Goal: Transaction & Acquisition: Obtain resource

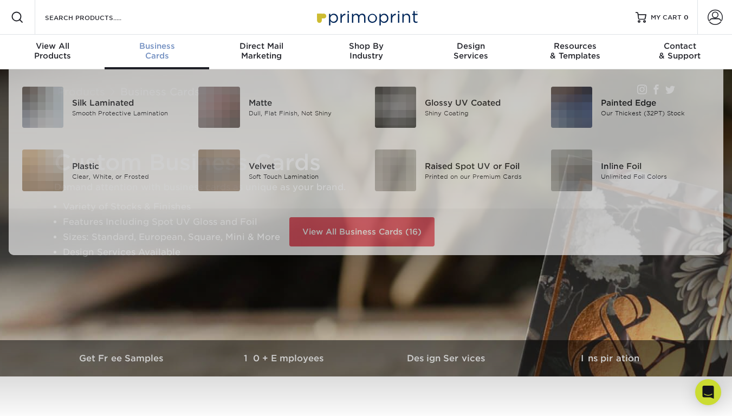
click at [154, 49] on span "Business" at bounding box center [157, 46] width 105 height 10
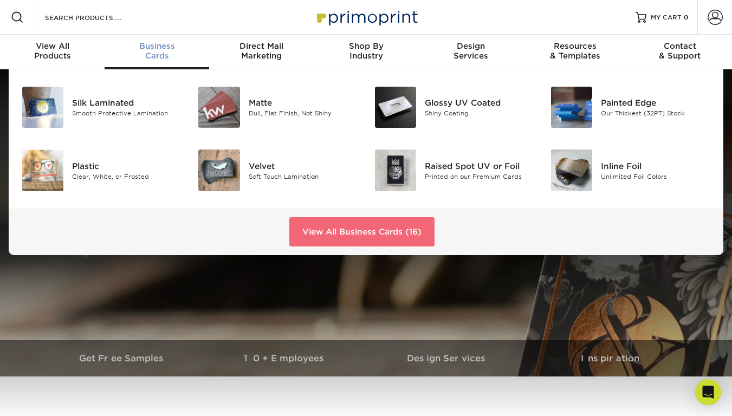
click at [322, 231] on link "View All Business Cards (16)" at bounding box center [361, 231] width 145 height 29
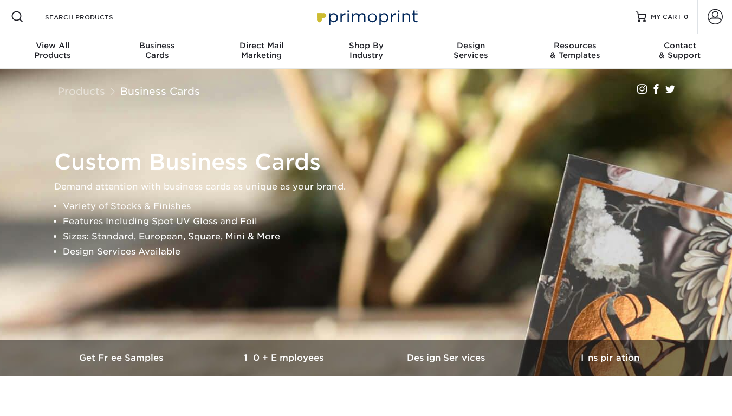
scroll to position [1, 0]
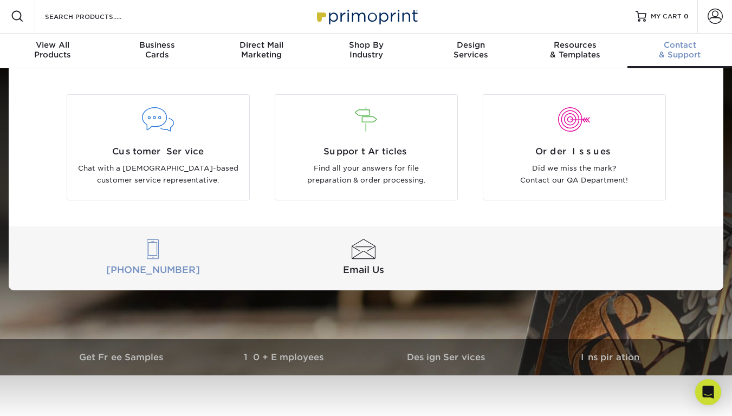
click at [153, 247] on div at bounding box center [153, 249] width 206 height 20
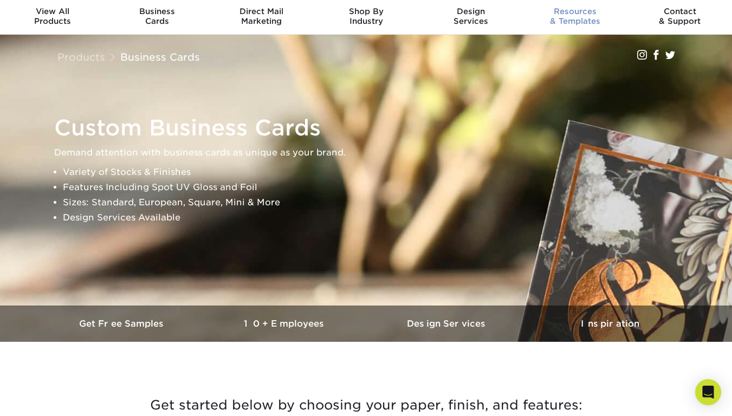
scroll to position [0, 0]
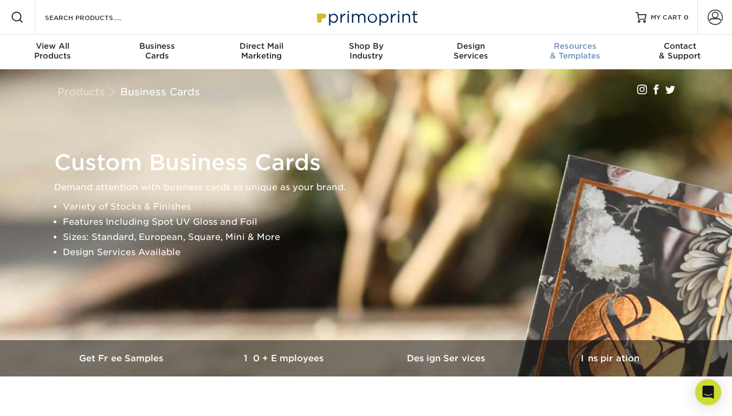
click at [592, 53] on div "Resources & Templates" at bounding box center [575, 50] width 105 height 19
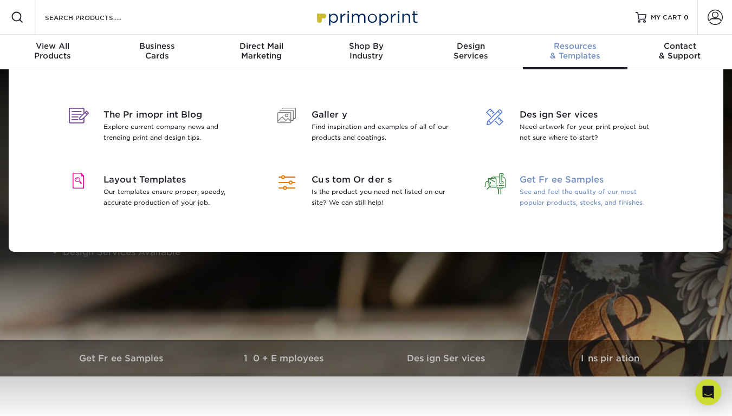
click at [551, 180] on span "Get Free Samples" at bounding box center [589, 179] width 140 height 13
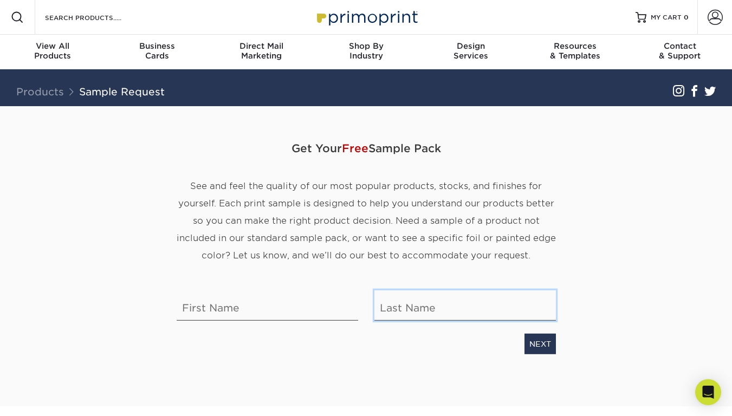
type input "[EMAIL_ADDRESS][DOMAIN_NAME]"
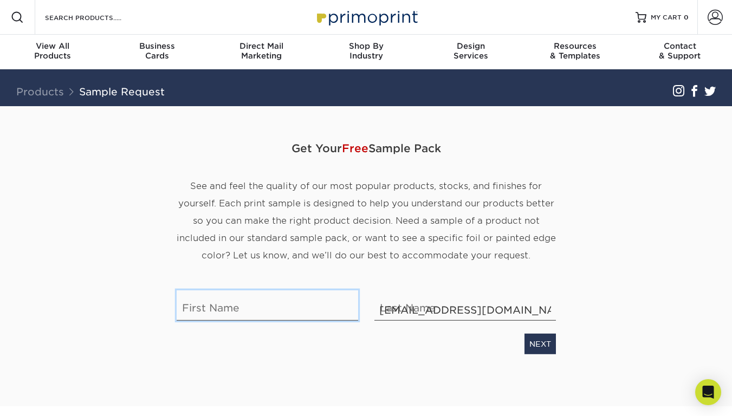
click at [230, 306] on input "text" at bounding box center [267, 305] width 181 height 30
type input "[PERSON_NAME]"
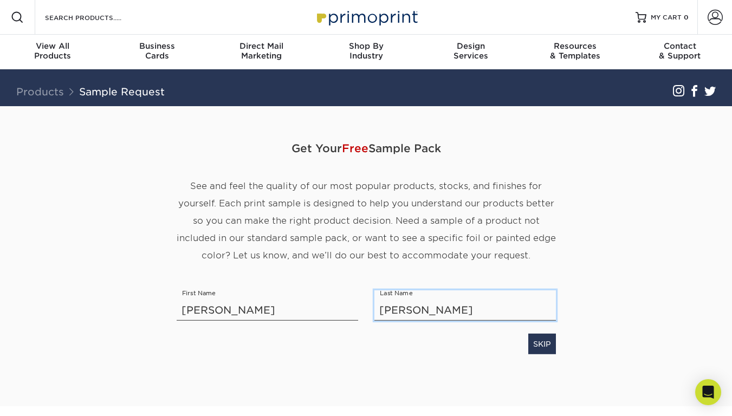
type input "Herr"
click at [191, 344] on div "SKIP" at bounding box center [365, 341] width 395 height 25
click at [390, 342] on div "SKIP" at bounding box center [365, 341] width 395 height 25
click at [415, 306] on input "Herr" at bounding box center [464, 305] width 181 height 30
click at [377, 342] on div "SKIP" at bounding box center [365, 341] width 395 height 25
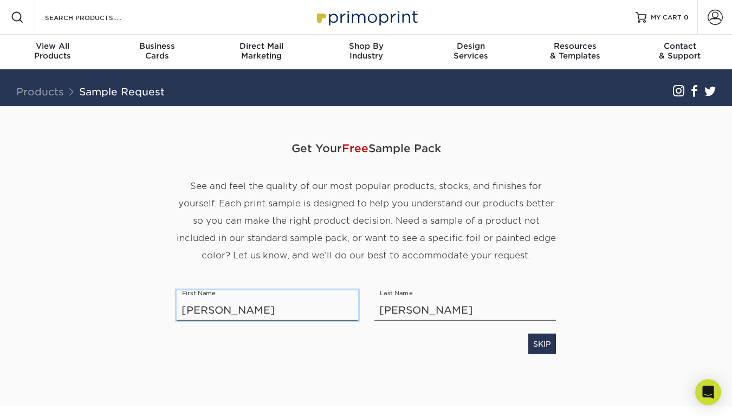
click at [290, 302] on input "[PERSON_NAME]" at bounding box center [267, 305] width 181 height 30
click at [450, 349] on div "SKIP" at bounding box center [365, 341] width 395 height 25
click at [357, 150] on span "Free" at bounding box center [355, 148] width 27 height 13
click at [601, 322] on div "Get Your Free Sample Pack See and feel the quality of our most popular products…" at bounding box center [366, 256] width 634 height 300
click at [445, 347] on div "SKIP" at bounding box center [365, 341] width 395 height 25
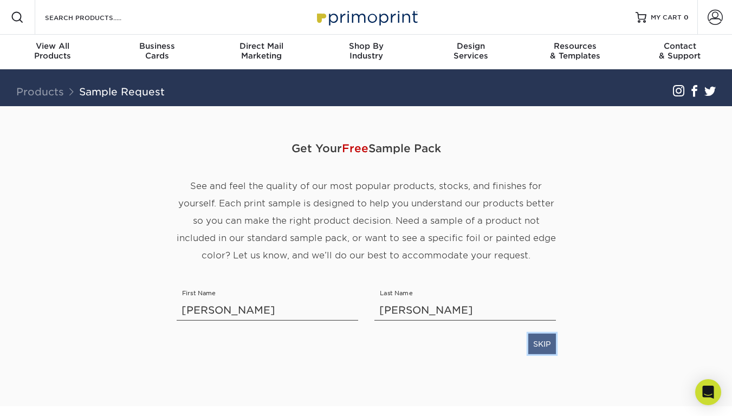
click at [531, 345] on link "SKIP" at bounding box center [542, 344] width 28 height 21
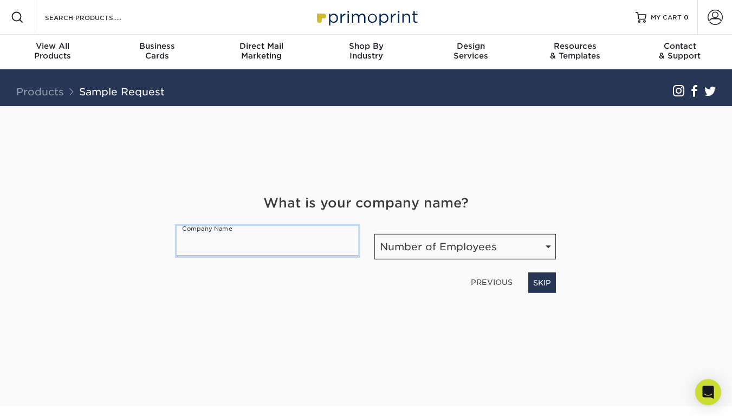
click at [297, 237] on input "text" at bounding box center [267, 241] width 181 height 30
type input "visualoutlaw_"
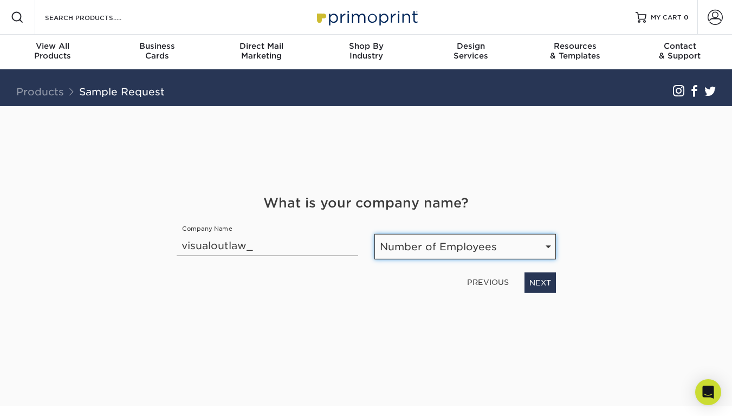
click at [497, 242] on select "Number of Employees Self-employed 1-10 employees 11-50 employees 51-200 employe…" at bounding box center [464, 246] width 181 height 25
select select "Self-employed"
click at [374, 234] on select "Number of Employees Self-employed 1-10 employees 11-50 employees 51-200 employe…" at bounding box center [464, 246] width 181 height 25
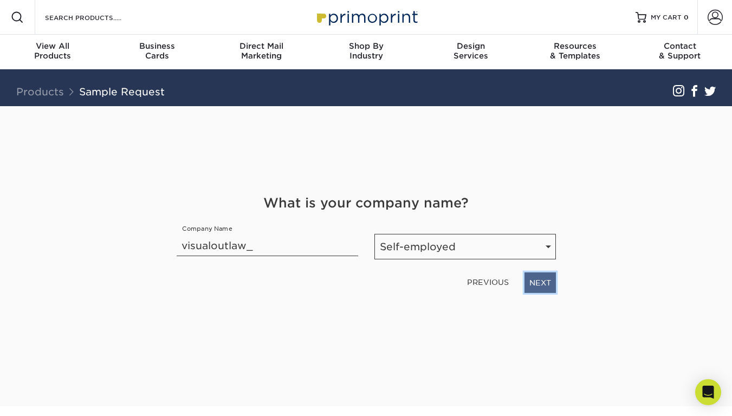
click at [533, 285] on link "NEXT" at bounding box center [539, 282] width 31 height 21
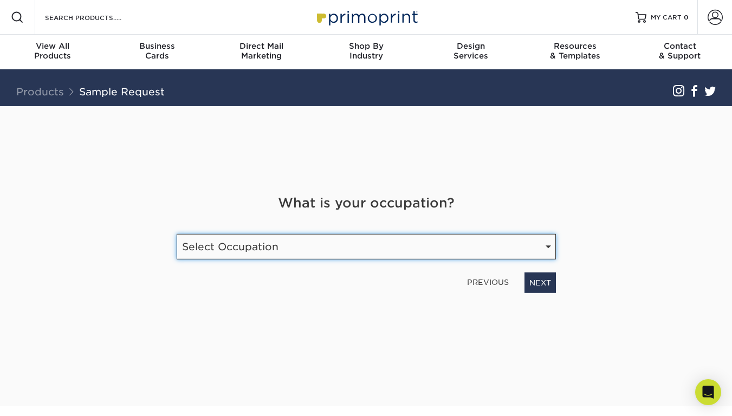
click at [290, 250] on select "Select Occupation Agency Automotive Blogger Cleaning Services Construction Educ…" at bounding box center [366, 246] width 379 height 25
select select "Technology"
click at [177, 234] on select "Select Occupation Agency Automotive Blogger Cleaning Services Construction Educ…" at bounding box center [366, 246] width 379 height 25
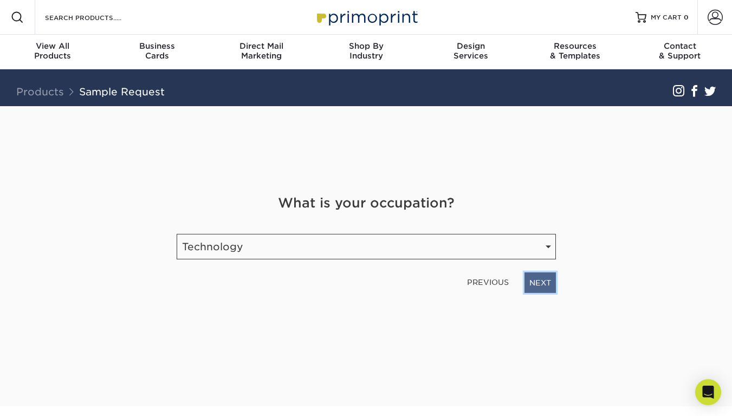
click at [546, 283] on link "NEXT" at bounding box center [539, 282] width 31 height 21
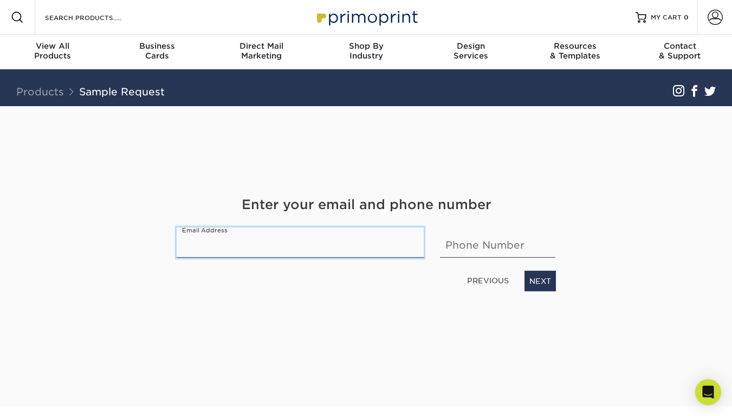
click at [275, 249] on input "email" at bounding box center [300, 242] width 247 height 30
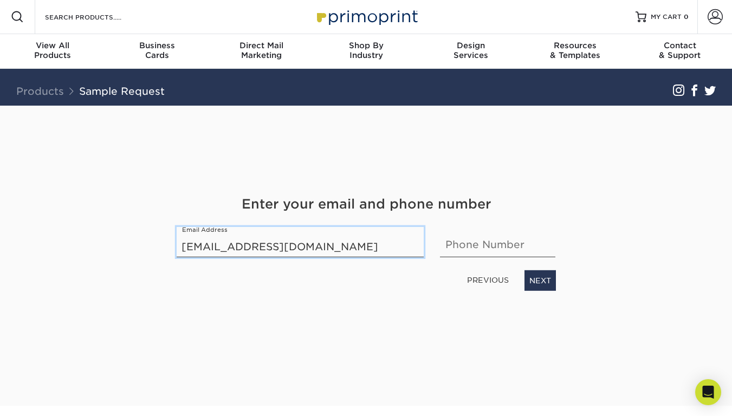
type input "[EMAIL_ADDRESS][DOMAIN_NAME]"
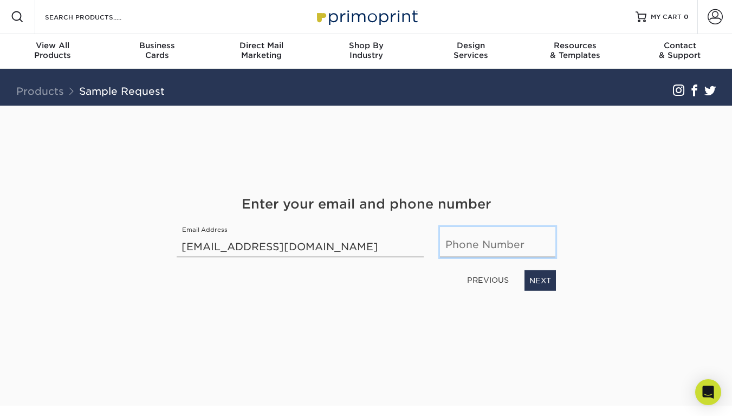
click at [459, 240] on input "text" at bounding box center [497, 242] width 115 height 30
type input "631-998-8517"
click at [546, 279] on link "NEXT" at bounding box center [539, 280] width 31 height 21
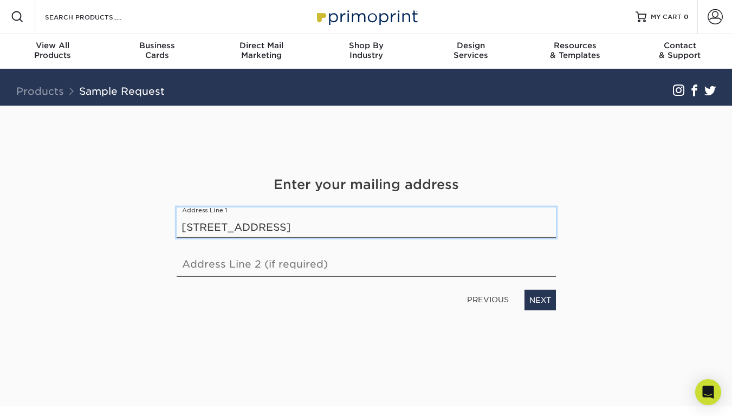
type input "130 Oak Avenue"
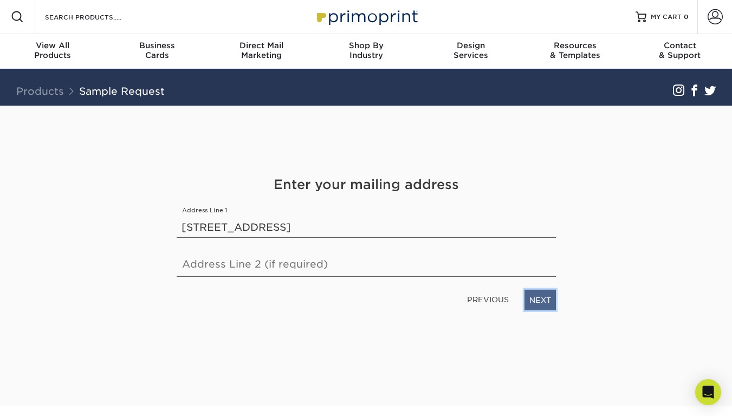
click at [545, 298] on link "NEXT" at bounding box center [539, 300] width 31 height 21
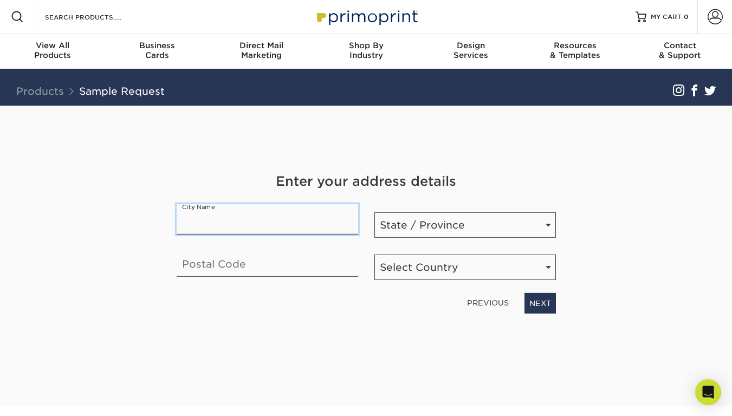
click at [210, 217] on input "text" at bounding box center [267, 219] width 181 height 30
type input "Shirley"
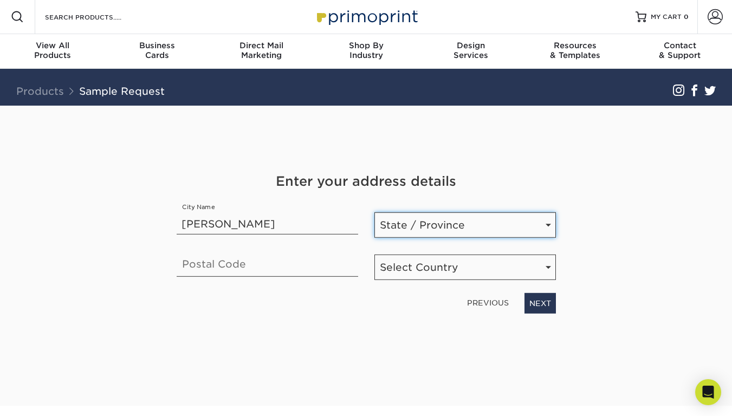
click at [429, 232] on select "State / Province Alabama Alaska Arizona Arkansas California Colorado Connecticu…" at bounding box center [464, 224] width 181 height 25
select select "NY"
click at [374, 212] on select "State / Province Alabama Alaska Arizona Arkansas California Colorado Connecticu…" at bounding box center [464, 224] width 181 height 25
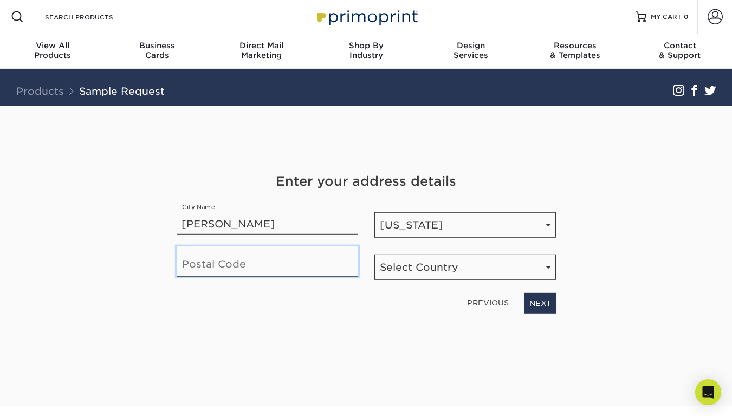
click at [234, 261] on input "text" at bounding box center [267, 261] width 181 height 30
type input "11967"
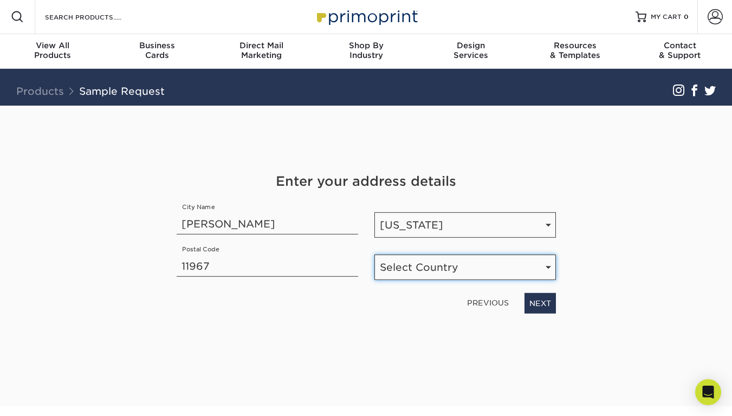
click at [429, 270] on select "Select Country United States Canada" at bounding box center [464, 266] width 181 height 25
select select "US"
click at [374, 254] on select "Select Country United States Canada" at bounding box center [464, 266] width 181 height 25
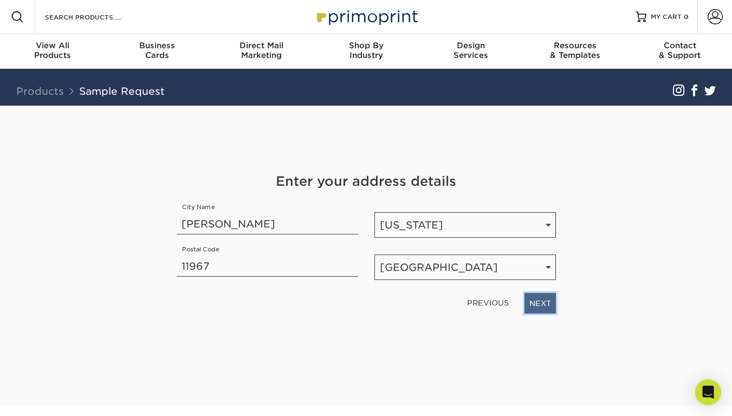
click at [551, 297] on link "NEXT" at bounding box center [539, 303] width 31 height 21
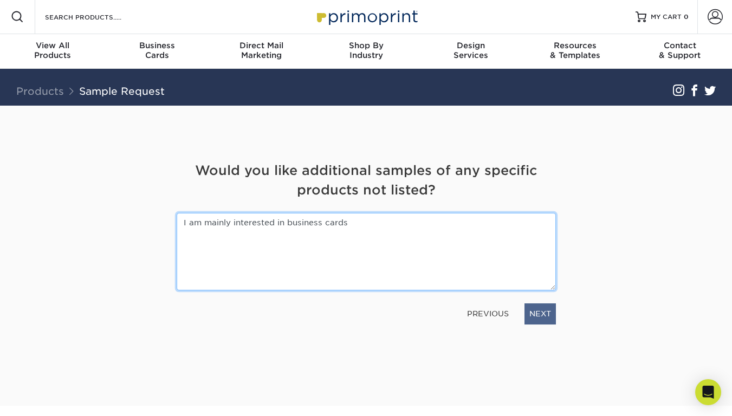
type textarea "I am mainly interested in business cards"
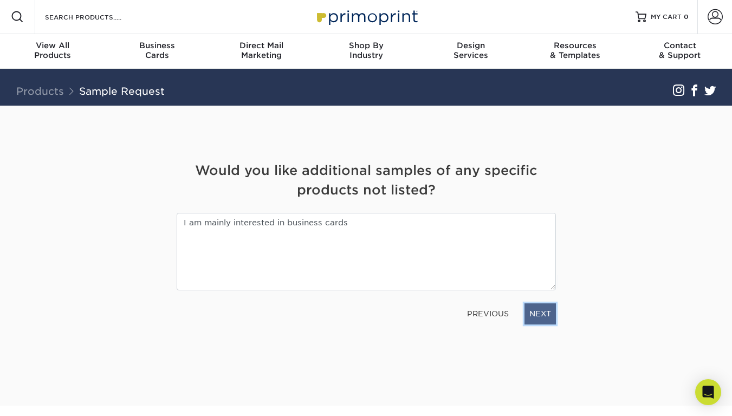
click at [537, 322] on link "NEXT" at bounding box center [539, 313] width 31 height 21
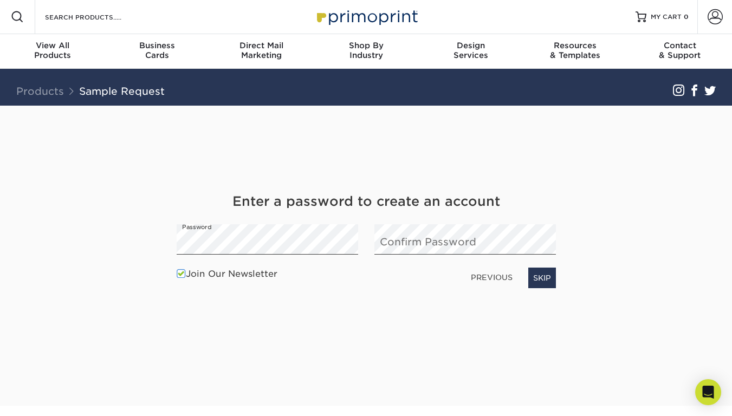
click at [180, 275] on span at bounding box center [181, 274] width 9 height 10
click at [0, 0] on input "Join Our Newsletter" at bounding box center [0, 0] width 0 height 0
click at [543, 283] on link "SKIP" at bounding box center [542, 277] width 28 height 21
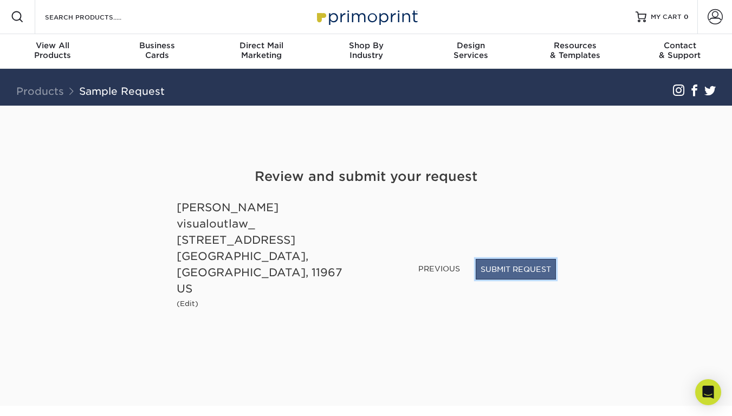
click at [524, 279] on button "SUBMIT REQUEST" at bounding box center [515, 269] width 80 height 21
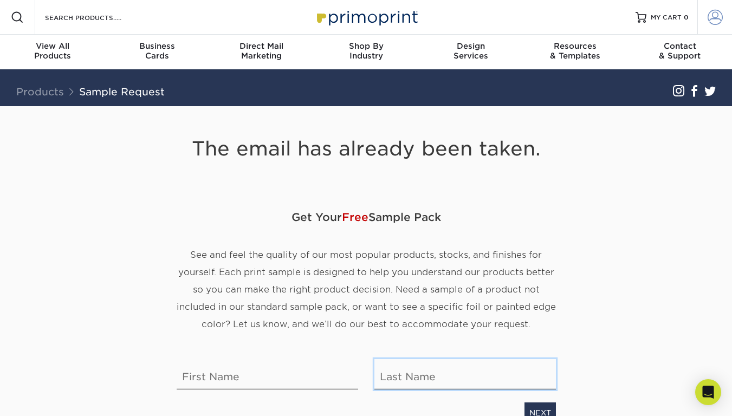
type input "[EMAIL_ADDRESS][DOMAIN_NAME]"
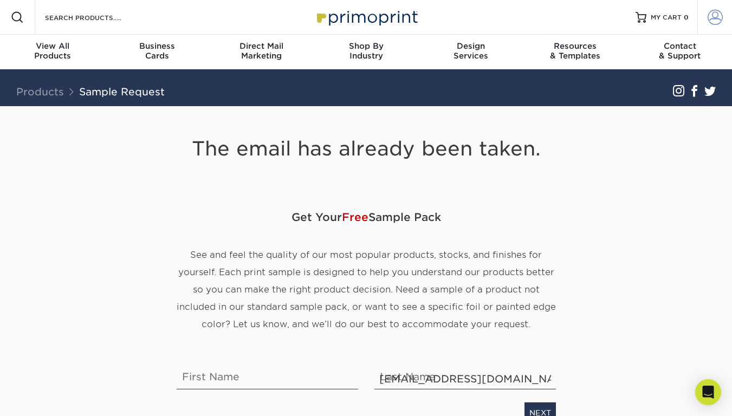
click at [710, 14] on span at bounding box center [714, 17] width 15 height 15
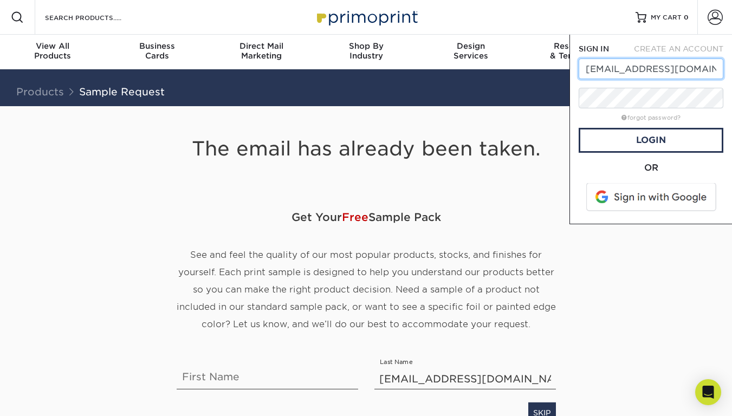
click at [635, 71] on input "rachelraia19@gmail.com" at bounding box center [650, 68] width 145 height 21
type input "[EMAIL_ADDRESS][DOMAIN_NAME]"
click at [636, 136] on link "Login" at bounding box center [650, 140] width 145 height 25
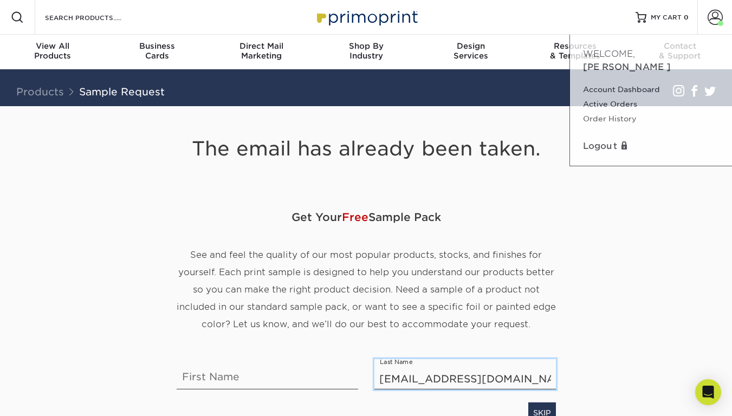
type input "[EMAIL_ADDRESS][DOMAIN_NAME]"
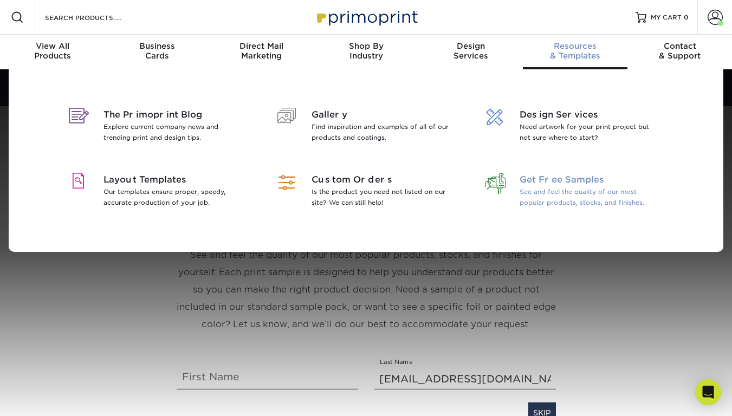
click at [558, 182] on span "Get Free Samples" at bounding box center [589, 179] width 140 height 13
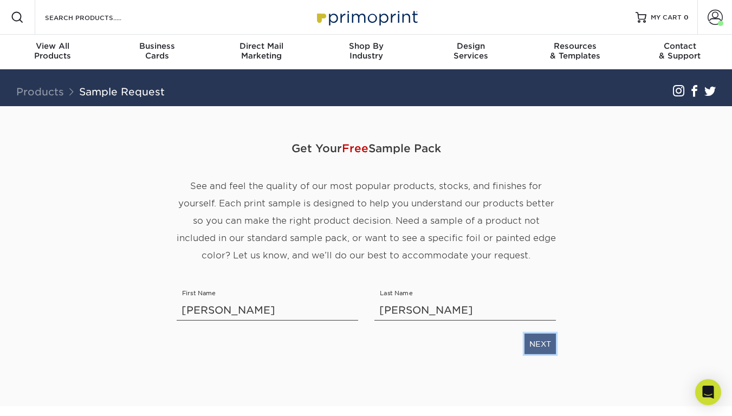
click at [534, 337] on link "NEXT" at bounding box center [539, 344] width 31 height 21
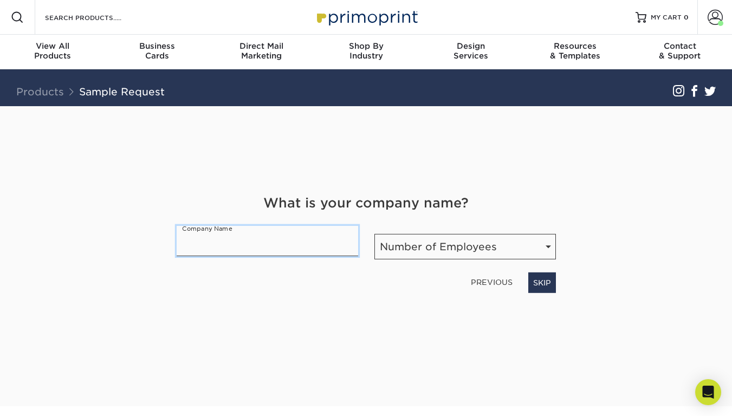
click at [305, 244] on input "text" at bounding box center [267, 241] width 181 height 30
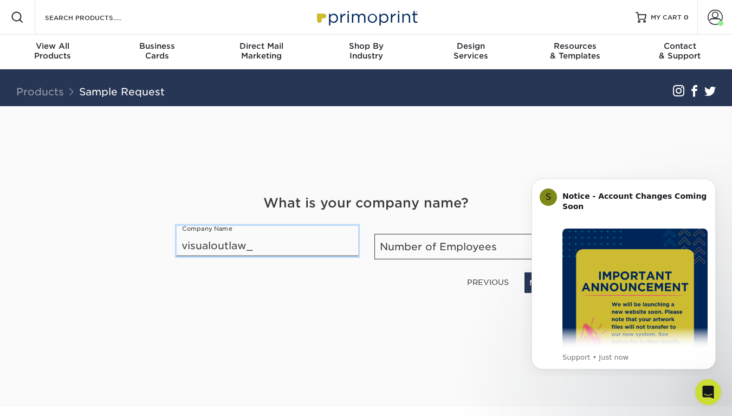
type input "visualoutlaw_"
click at [480, 231] on div "Number of Employees Number of Employees Self-employed 1-10 employees 11-50 empl…" at bounding box center [465, 243] width 198 height 34
click at [473, 240] on select "Number of Employees Self-employed 1-10 employees 11-50 employees 51-200 employe…" at bounding box center [464, 246] width 181 height 25
select select "Self-employed"
click at [374, 234] on select "Number of Employees Self-employed 1-10 employees 11-50 employees 51-200 employe…" at bounding box center [464, 246] width 181 height 25
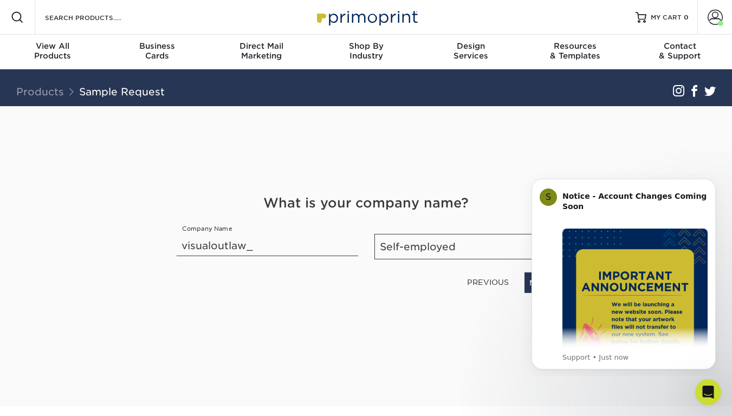
click at [485, 195] on h4 "What is your company name?" at bounding box center [366, 202] width 379 height 19
click at [720, 170] on html "S Notice - Account Changes Coming Soon ​ Past Order Files Will Not Transfer: Wh…" at bounding box center [623, 272] width 217 height 207
click at [714, 179] on icon "Dismiss notification" at bounding box center [712, 182] width 6 height 6
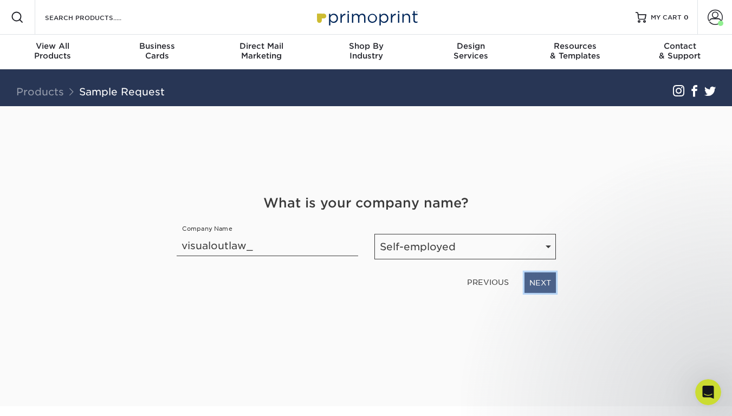
click at [546, 279] on link "NEXT" at bounding box center [539, 282] width 31 height 21
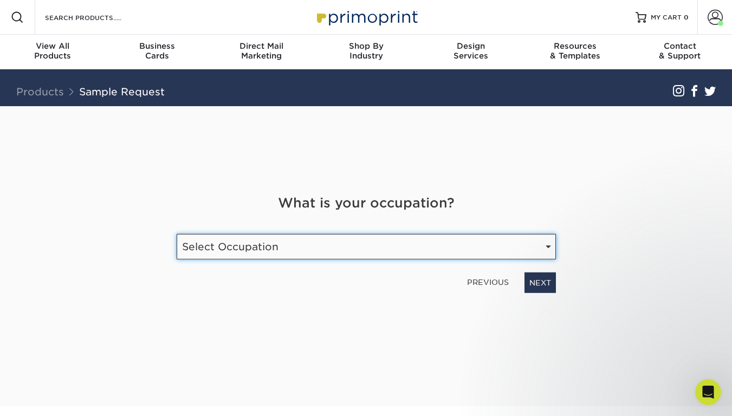
click at [287, 251] on select "Select Occupation Agency Automotive Blogger Cleaning Services Construction Educ…" at bounding box center [366, 246] width 379 height 25
select select "Technology"
click at [177, 234] on select "Select Occupation Agency Automotive Blogger Cleaning Services Construction Educ…" at bounding box center [366, 246] width 379 height 25
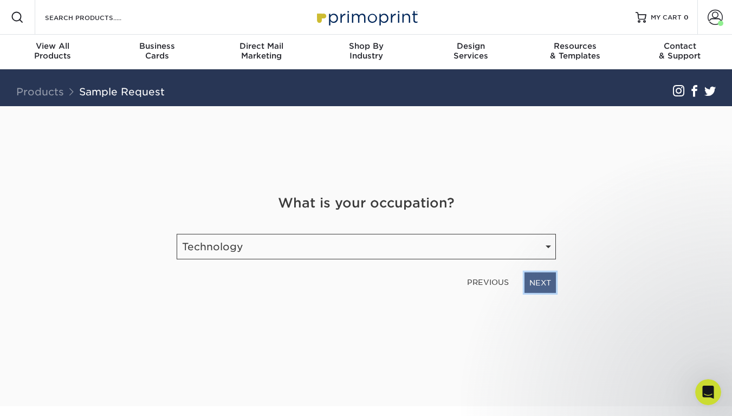
click at [530, 288] on link "NEXT" at bounding box center [539, 282] width 31 height 21
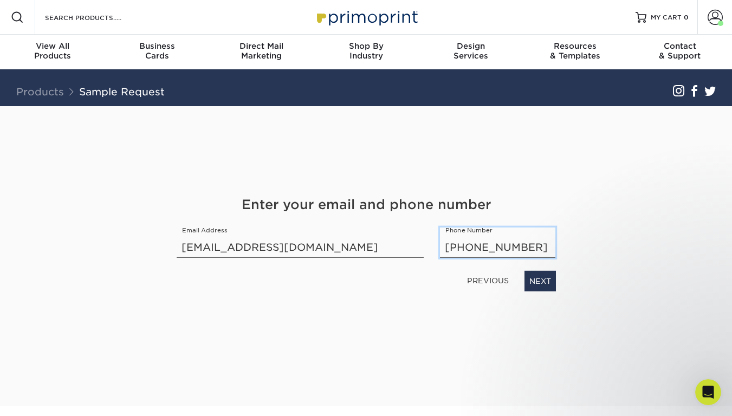
drag, startPoint x: 443, startPoint y: 246, endPoint x: 578, endPoint y: 247, distance: 134.8
click at [578, 247] on div "Get Your Free Sample Pack See and feel the quality of our most popular products…" at bounding box center [366, 256] width 634 height 300
type input "[PHONE_NUMBER]"
click at [541, 280] on link "NEXT" at bounding box center [539, 281] width 31 height 21
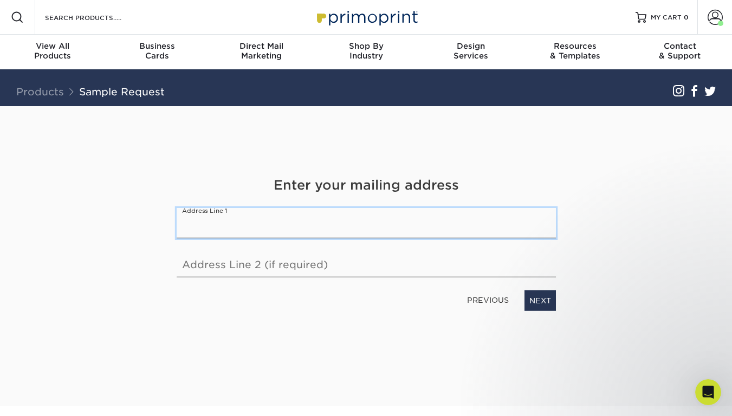
click at [309, 227] on input "text" at bounding box center [366, 223] width 379 height 30
type input "130 Oak Ave"
select select "NY"
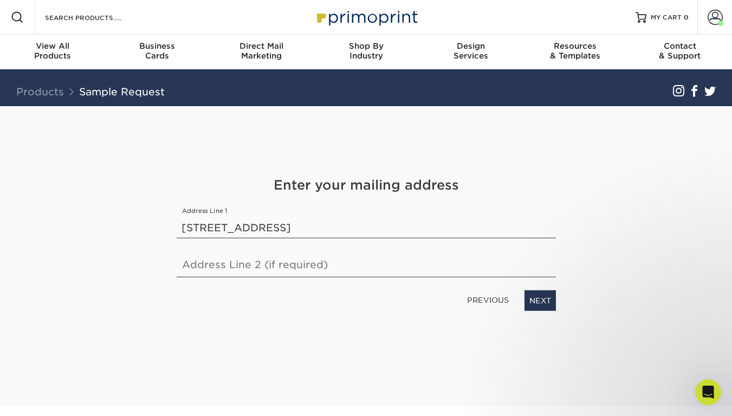
select select "US"
click at [532, 301] on link "NEXT" at bounding box center [539, 300] width 31 height 21
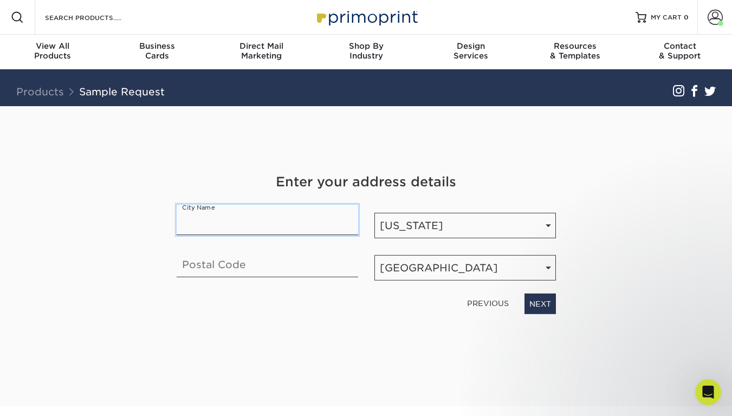
click at [262, 233] on input "text" at bounding box center [267, 220] width 181 height 30
type input "Shirley"
type input "11967"
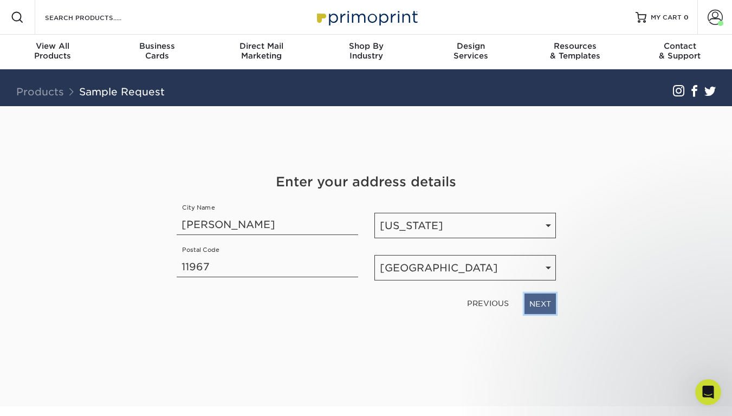
click at [536, 308] on link "NEXT" at bounding box center [539, 303] width 31 height 21
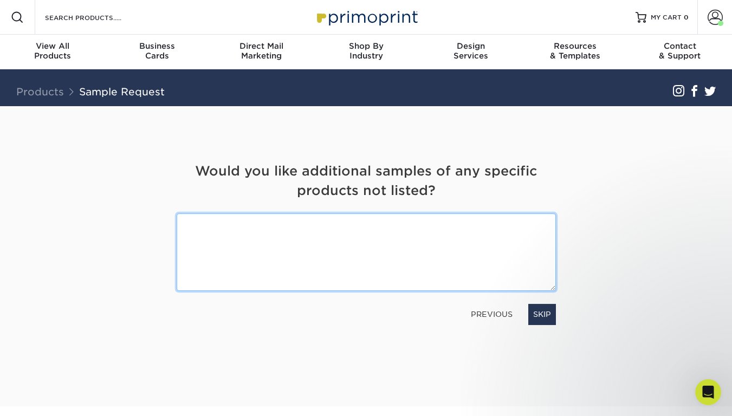
click at [348, 262] on textarea at bounding box center [366, 251] width 379 height 77
type textarea "I am mainly interested in business cards."
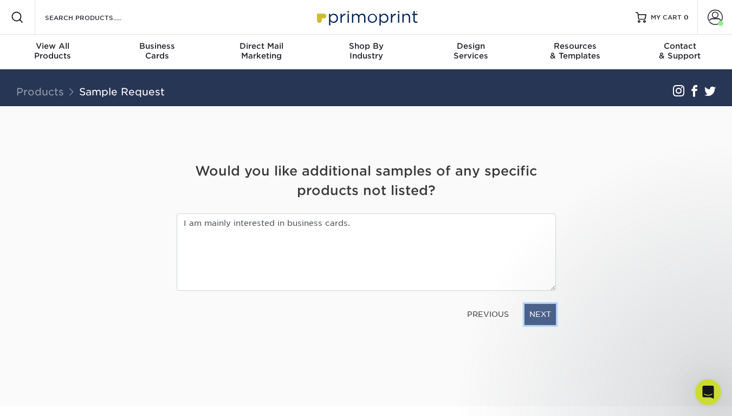
click at [541, 317] on link "NEXT" at bounding box center [539, 314] width 31 height 21
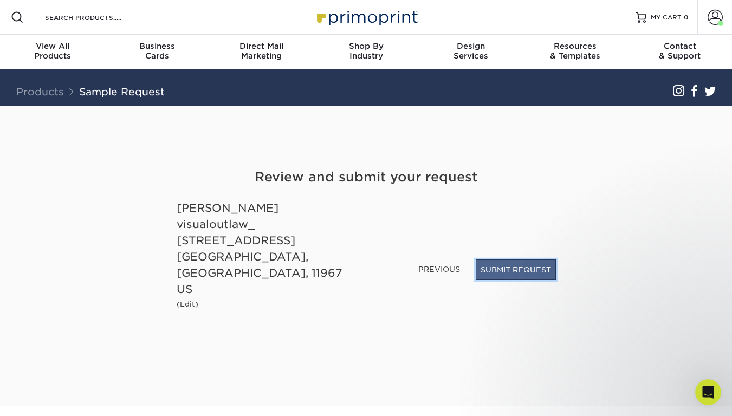
click at [527, 280] on button "SUBMIT REQUEST" at bounding box center [515, 269] width 80 height 21
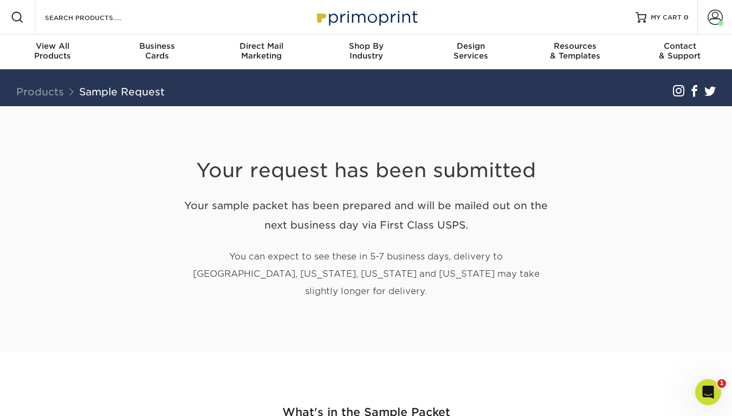
scroll to position [1, 0]
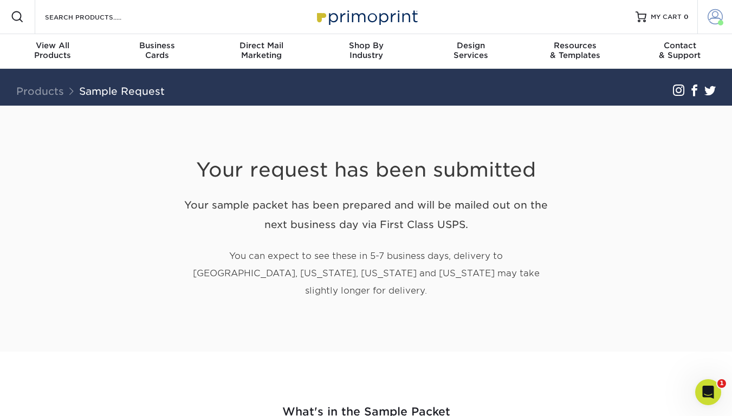
click at [712, 17] on span at bounding box center [714, 16] width 15 height 15
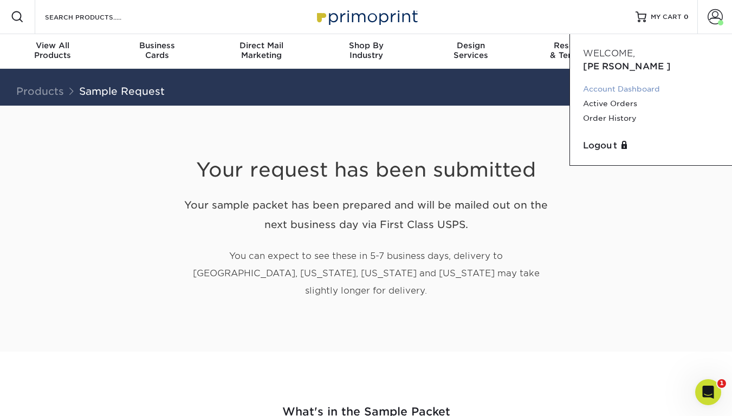
click at [616, 82] on link "Account Dashboard" at bounding box center [651, 89] width 136 height 15
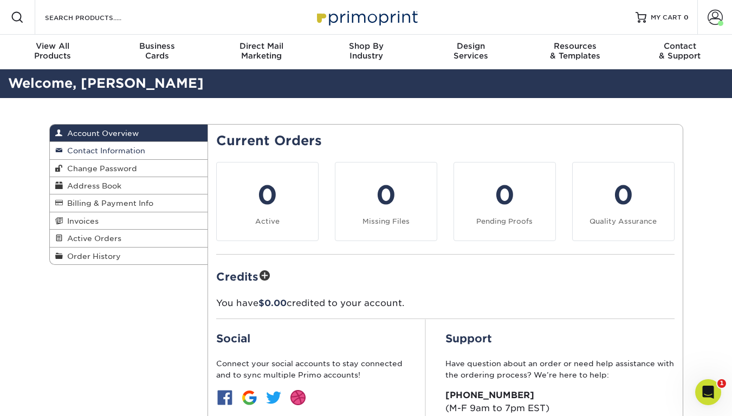
click at [95, 148] on span "Contact Information" at bounding box center [104, 150] width 82 height 9
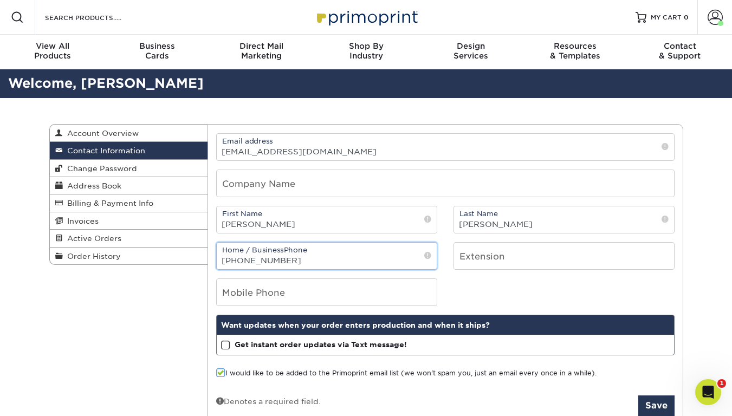
click at [305, 261] on input "(310) 658-3135" at bounding box center [327, 256] width 220 height 27
drag, startPoint x: 284, startPoint y: 260, endPoint x: 206, endPoint y: 254, distance: 78.7
click at [206, 124] on div "Contact Information Account Overview Contact Information Change Password Addres…" at bounding box center [366, 124] width 634 height 0
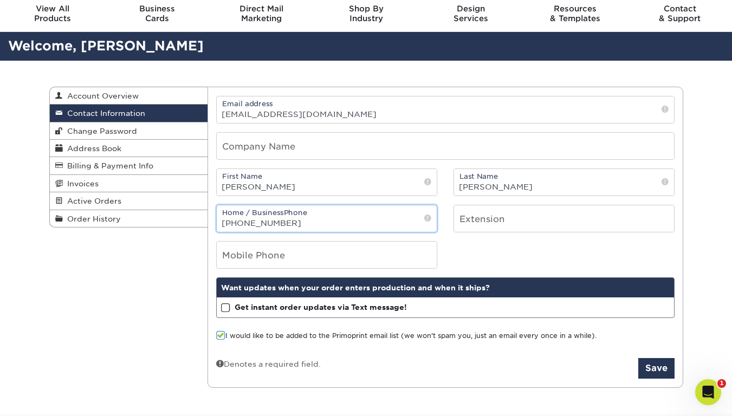
scroll to position [38, 0]
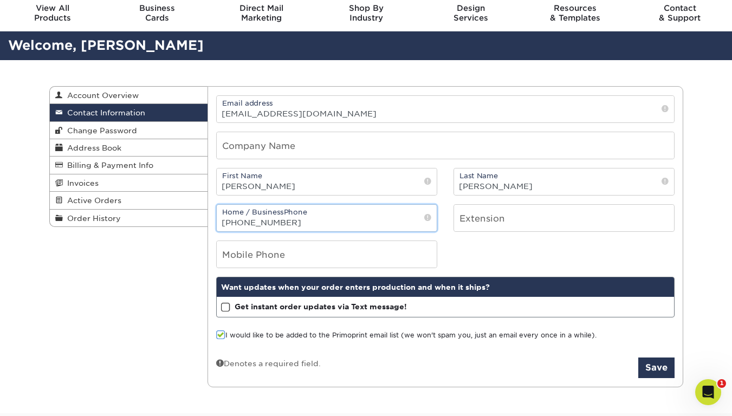
type input "631-998-8517"
click at [220, 335] on span at bounding box center [220, 335] width 9 height 10
click at [0, 0] on input "I would like to be added to the Primoprint email list (we won't spam you, just …" at bounding box center [0, 0] width 0 height 0
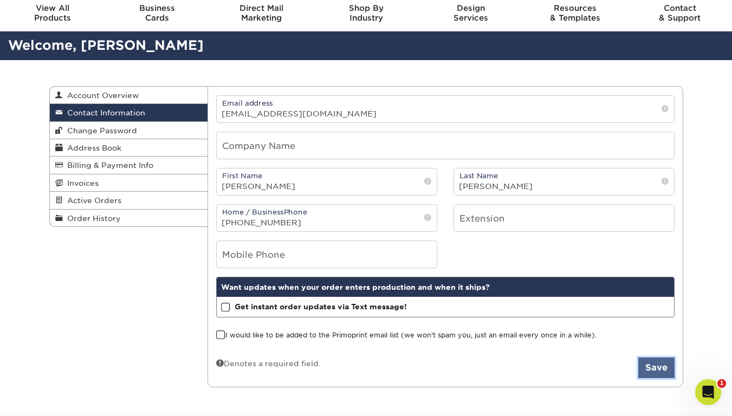
click at [660, 360] on button "Save" at bounding box center [656, 367] width 36 height 21
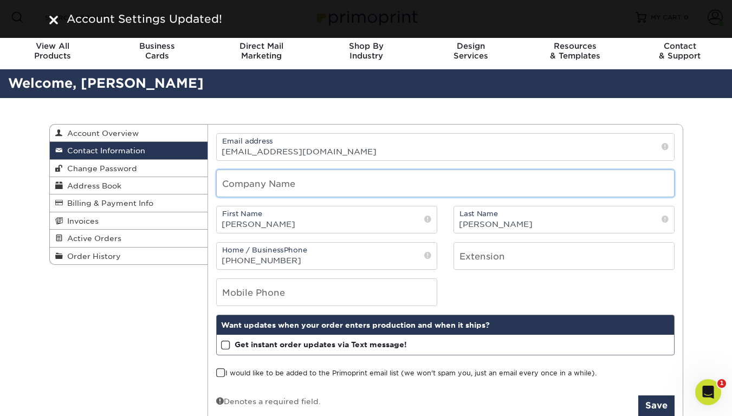
click at [296, 182] on input "text" at bounding box center [445, 183] width 457 height 27
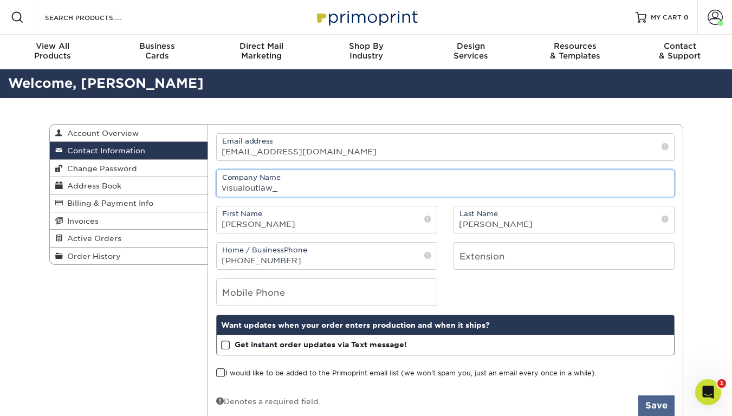
type input "visualoutlaw_"
click at [656, 409] on button "Save" at bounding box center [656, 405] width 36 height 21
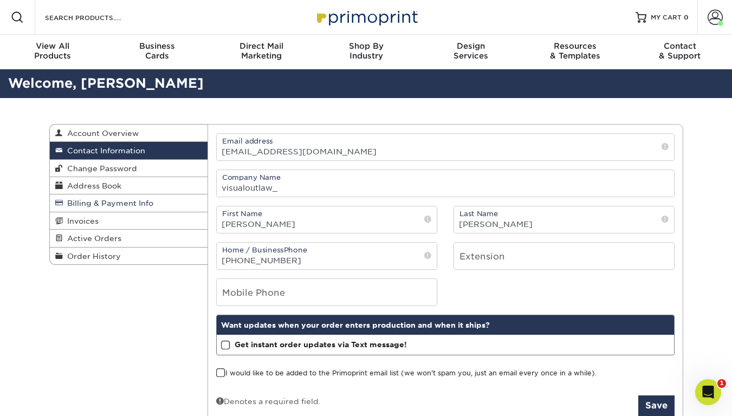
click at [90, 205] on span "Billing & Payment Info" at bounding box center [108, 203] width 90 height 9
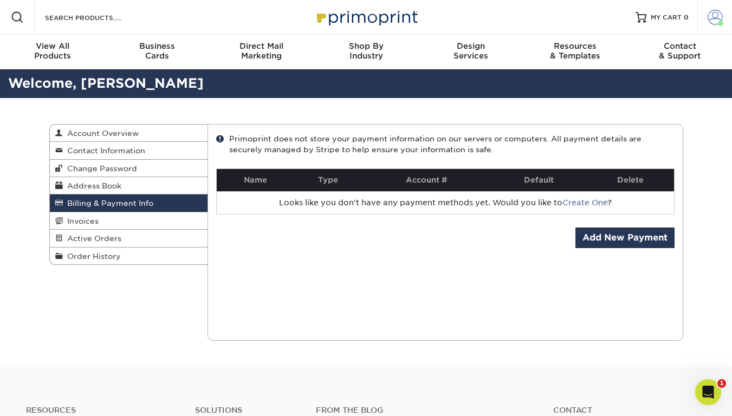
click at [713, 23] on span at bounding box center [714, 17] width 15 height 15
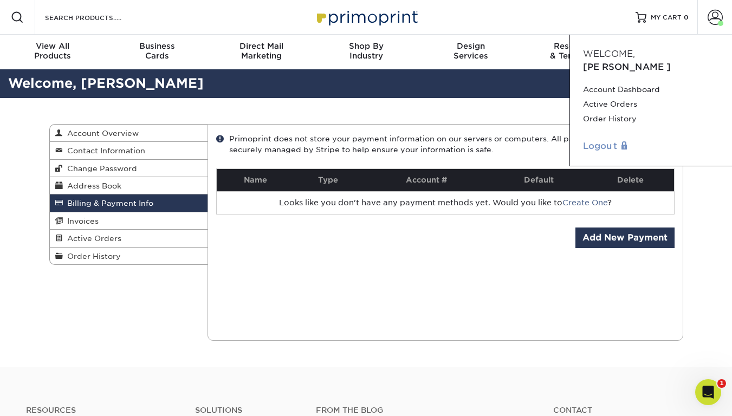
click at [604, 140] on link "Logout" at bounding box center [651, 146] width 136 height 13
